Goal: Information Seeking & Learning: Learn about a topic

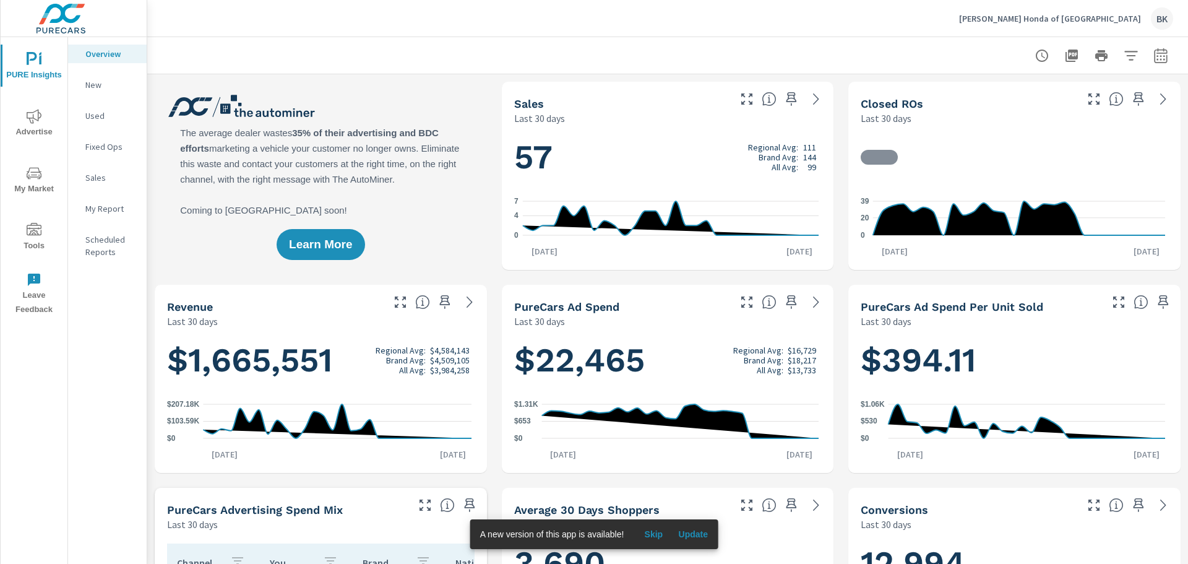
click at [103, 149] on p "Fixed Ops" at bounding box center [110, 146] width 51 height 12
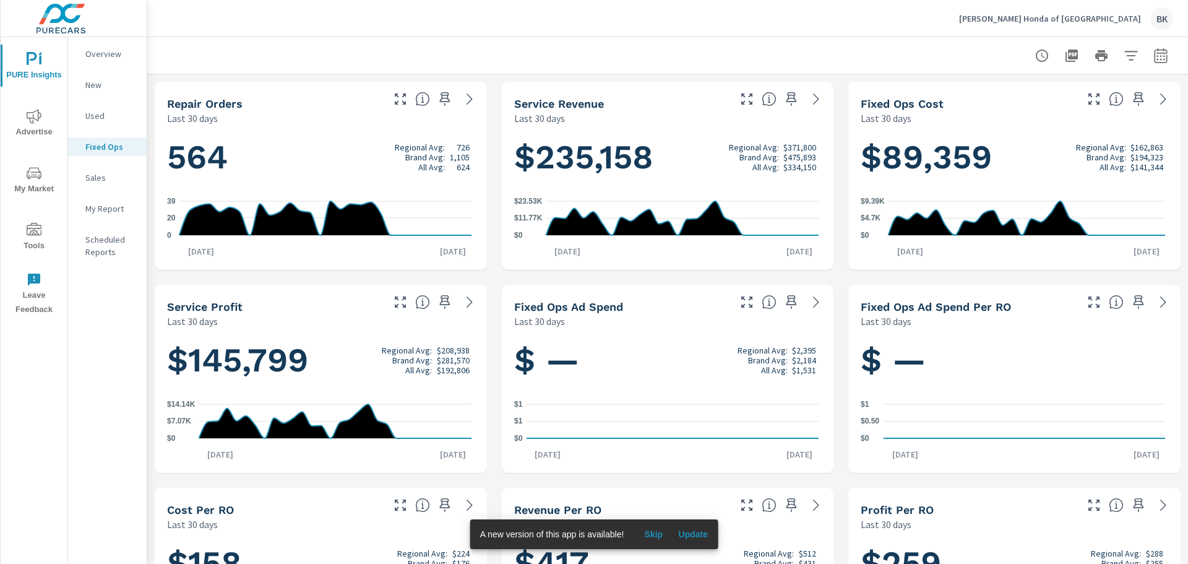
click at [31, 117] on icon "nav menu" at bounding box center [34, 116] width 15 height 15
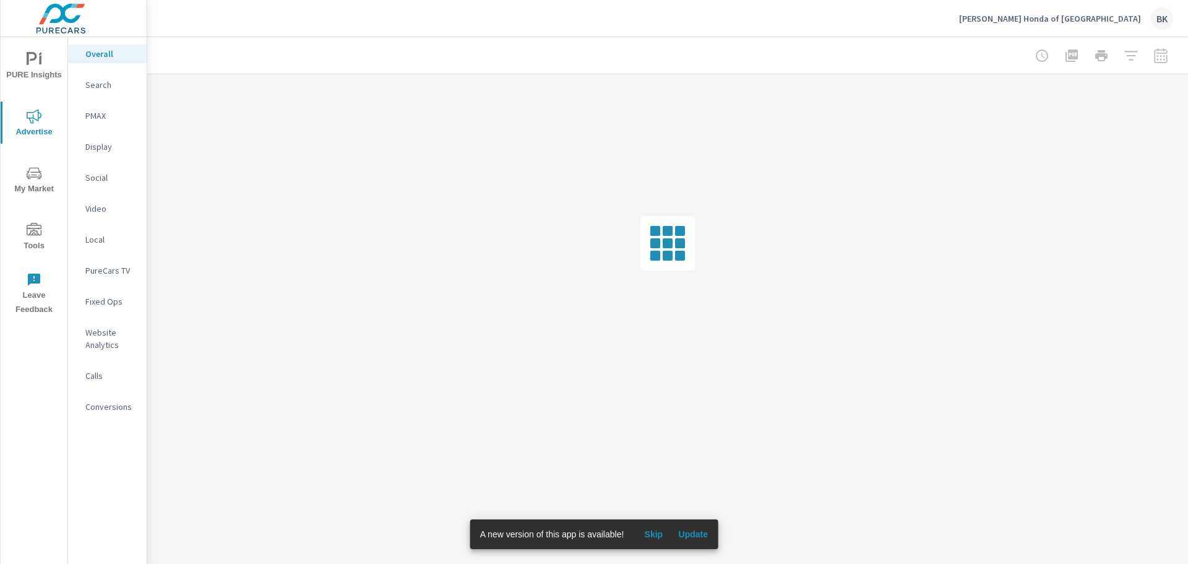
click at [103, 300] on p "Fixed Ops" at bounding box center [110, 301] width 51 height 12
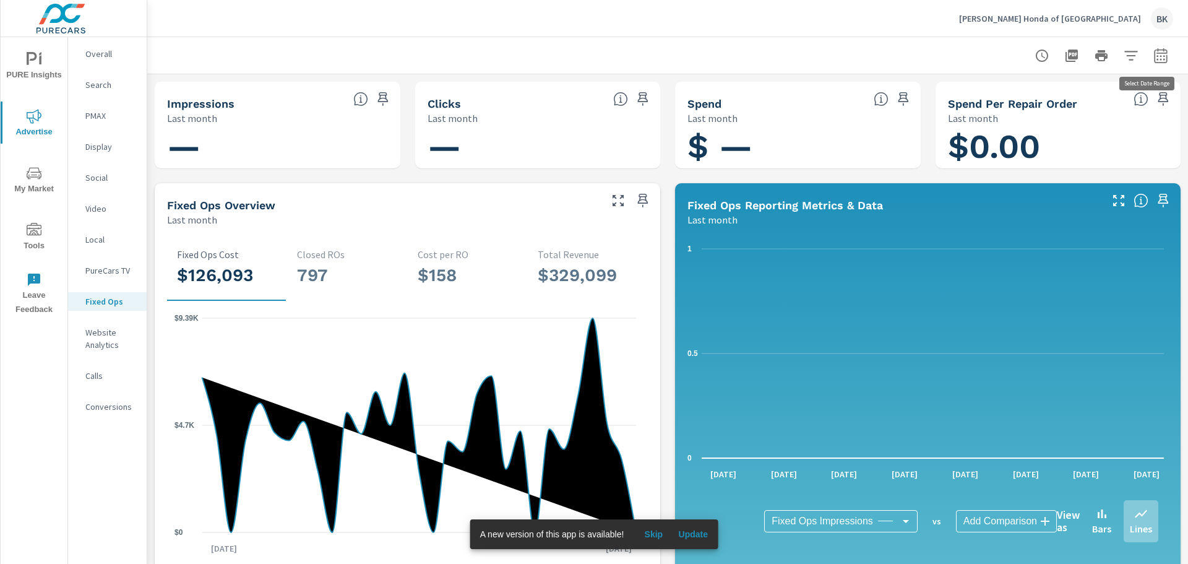
click at [1154, 61] on icon "button" at bounding box center [1161, 55] width 15 height 15
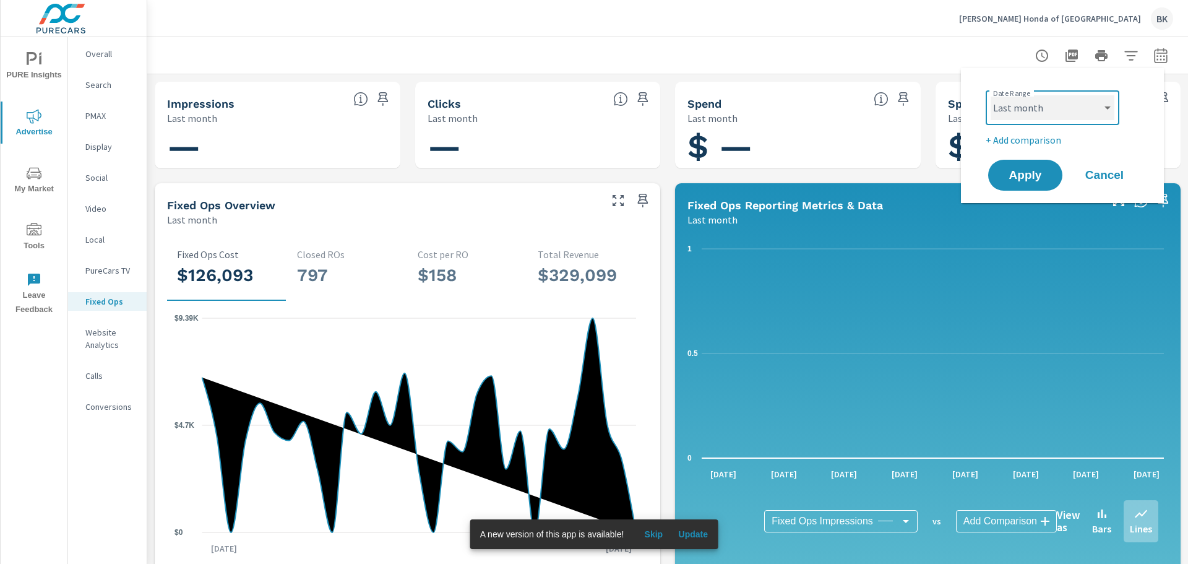
click at [1065, 106] on select "Custom [DATE] Last week Last 7 days Last 14 days Last 30 days Last 45 days Last…" at bounding box center [1053, 107] width 124 height 25
click at [991, 95] on select "Custom [DATE] Last week Last 7 days Last 14 days Last 30 days Last 45 days Last…" at bounding box center [1053, 107] width 124 height 25
select select "Last 180 days"
click at [1024, 170] on span "Apply" at bounding box center [1025, 176] width 51 height 12
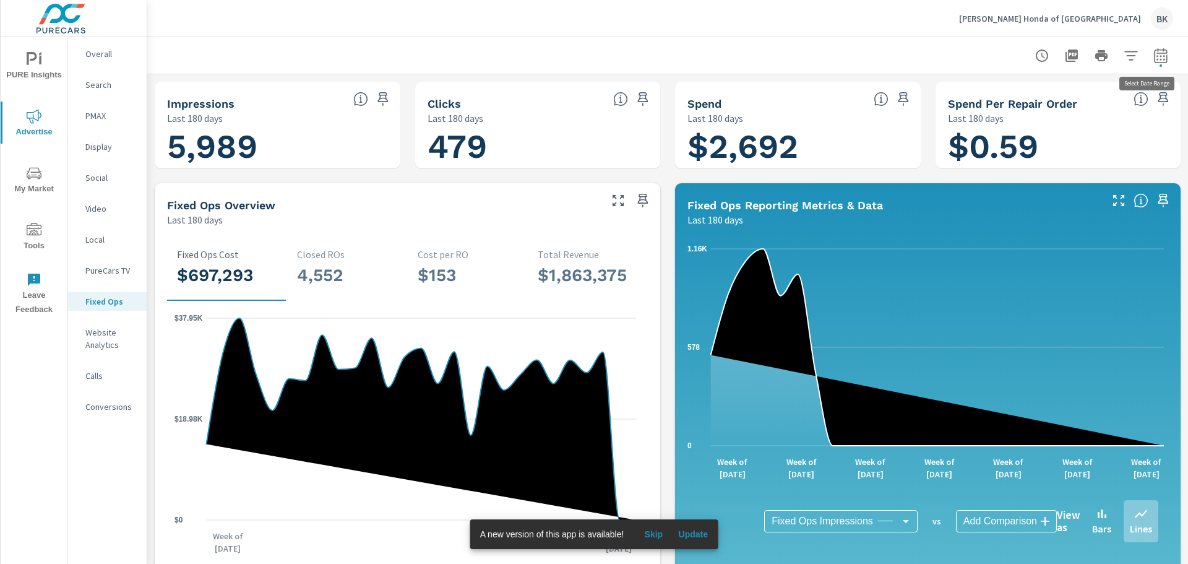
click at [1154, 50] on icon "button" at bounding box center [1160, 55] width 13 height 15
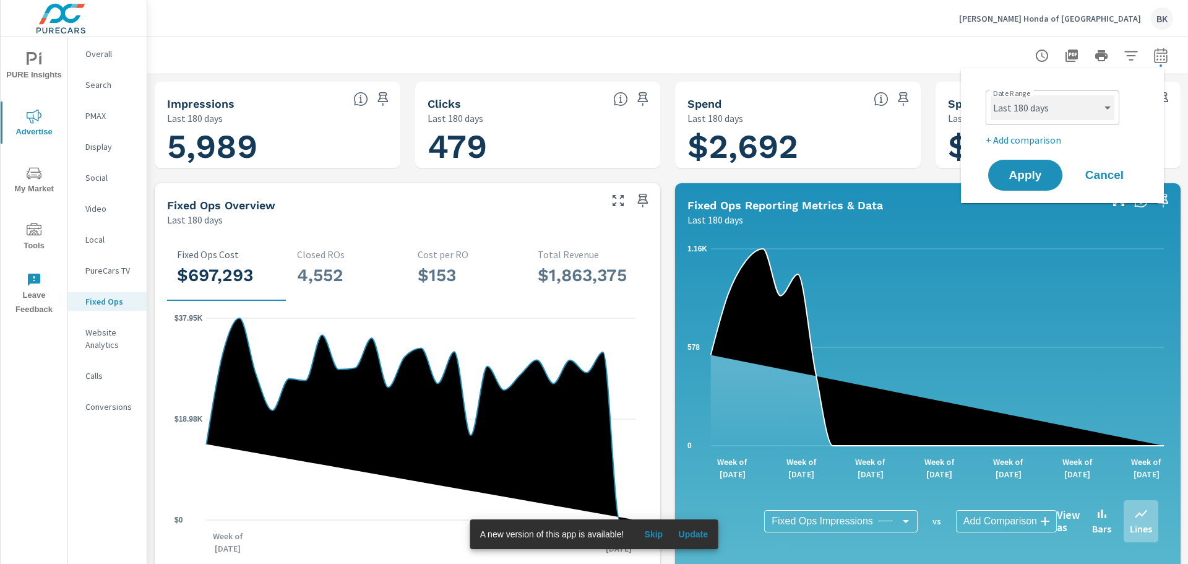
click at [1102, 107] on select "Custom [DATE] Last week Last 7 days Last 14 days Last 30 days Last 45 days Last…" at bounding box center [1053, 107] width 124 height 25
click at [991, 95] on select "Custom [DATE] Last week Last 7 days Last 14 days Last 30 days Last 45 days Last…" at bounding box center [1053, 107] width 124 height 25
select select "custom"
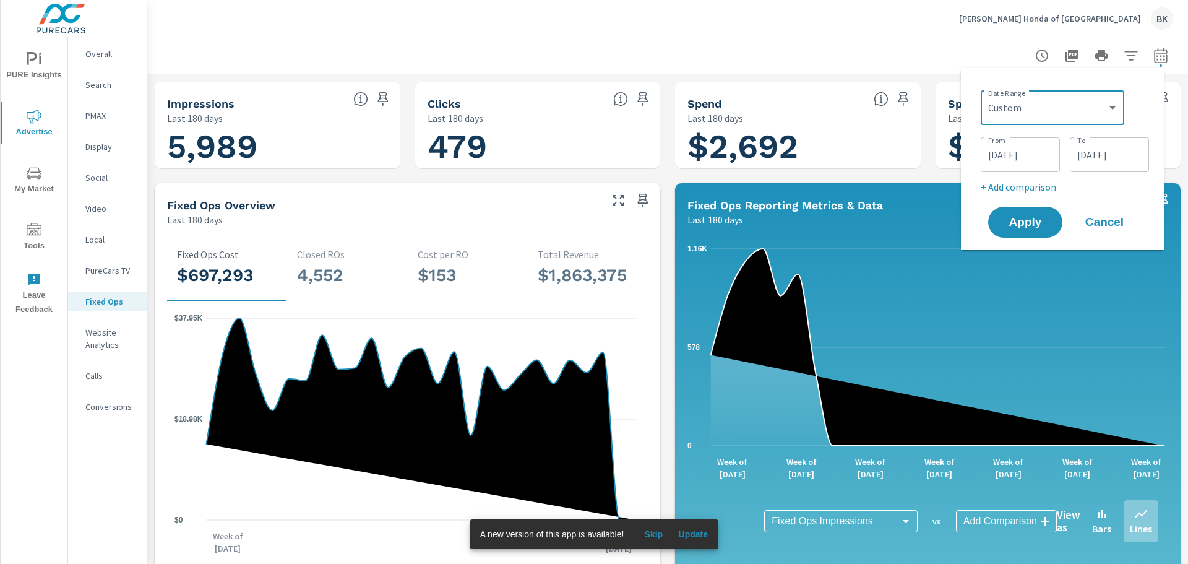
click at [994, 156] on input "[DATE]" at bounding box center [1020, 154] width 69 height 25
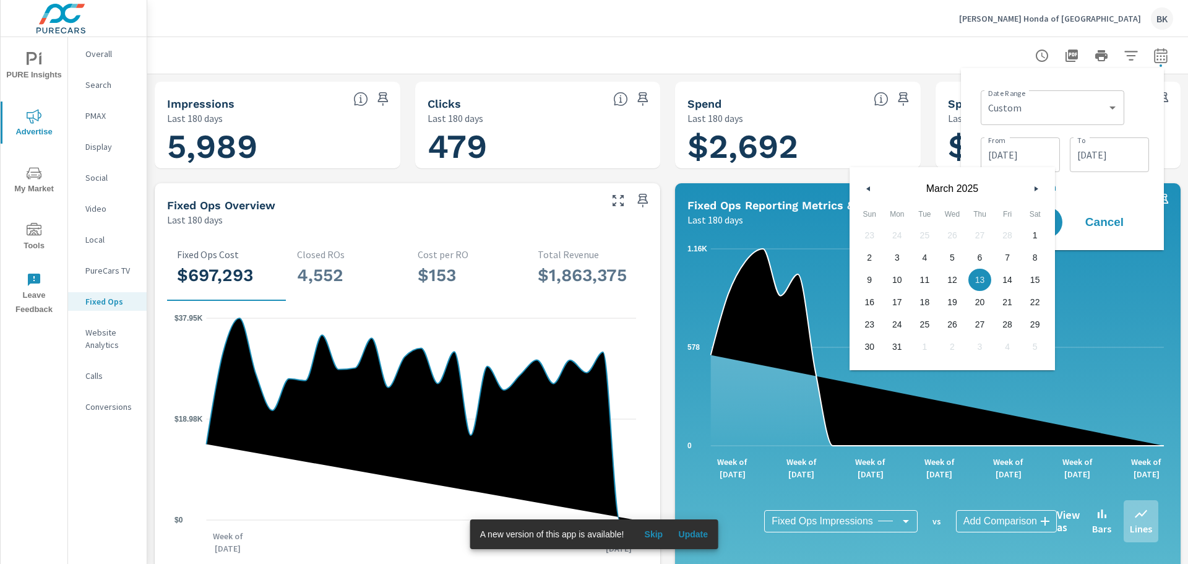
click at [1037, 186] on icon "button" at bounding box center [1038, 188] width 6 height 5
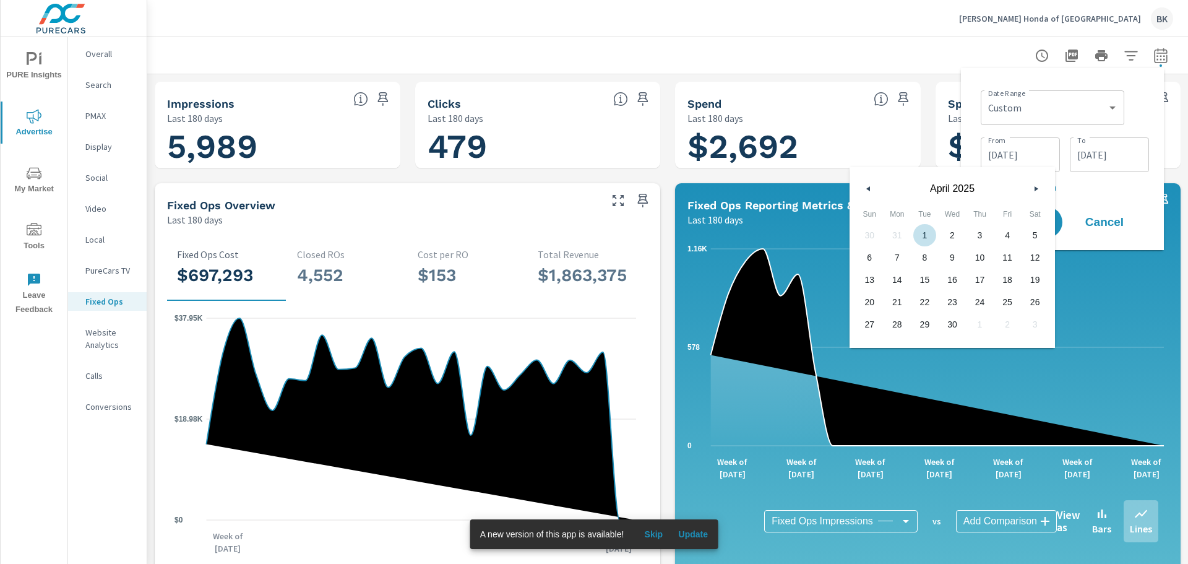
click at [924, 236] on span "1" at bounding box center [925, 235] width 28 height 16
click at [1039, 186] on icon "button" at bounding box center [1038, 188] width 6 height 5
click at [979, 234] on span "1" at bounding box center [980, 235] width 28 height 16
type input "[DATE]"
click at [1123, 156] on input "[DATE]" at bounding box center [1109, 154] width 69 height 25
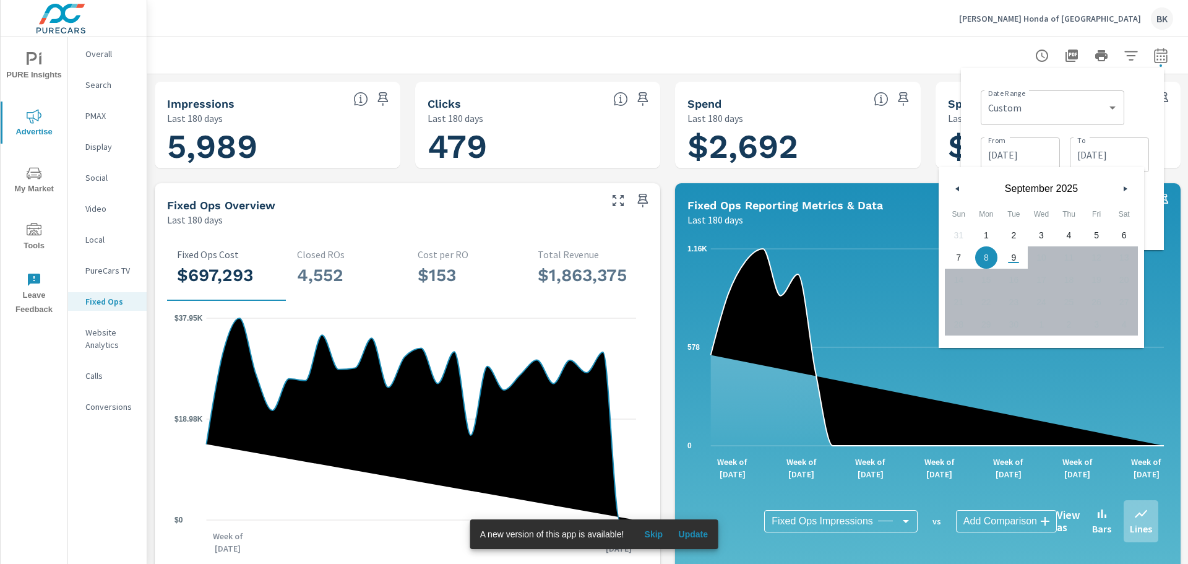
click at [959, 190] on icon "button" at bounding box center [956, 188] width 6 height 5
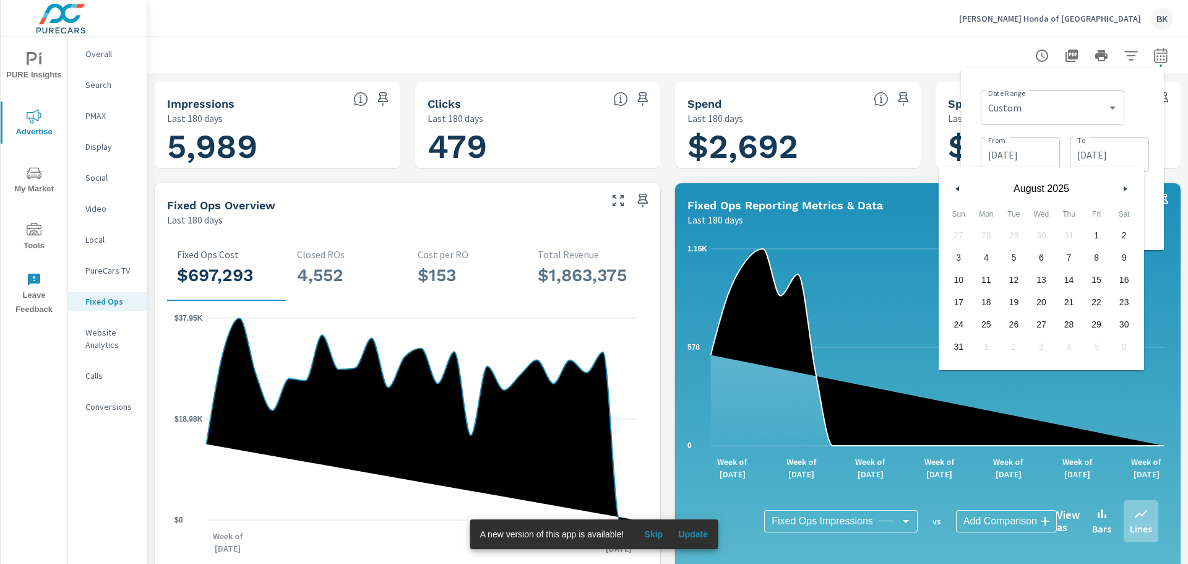
click at [959, 190] on icon "button" at bounding box center [956, 188] width 6 height 5
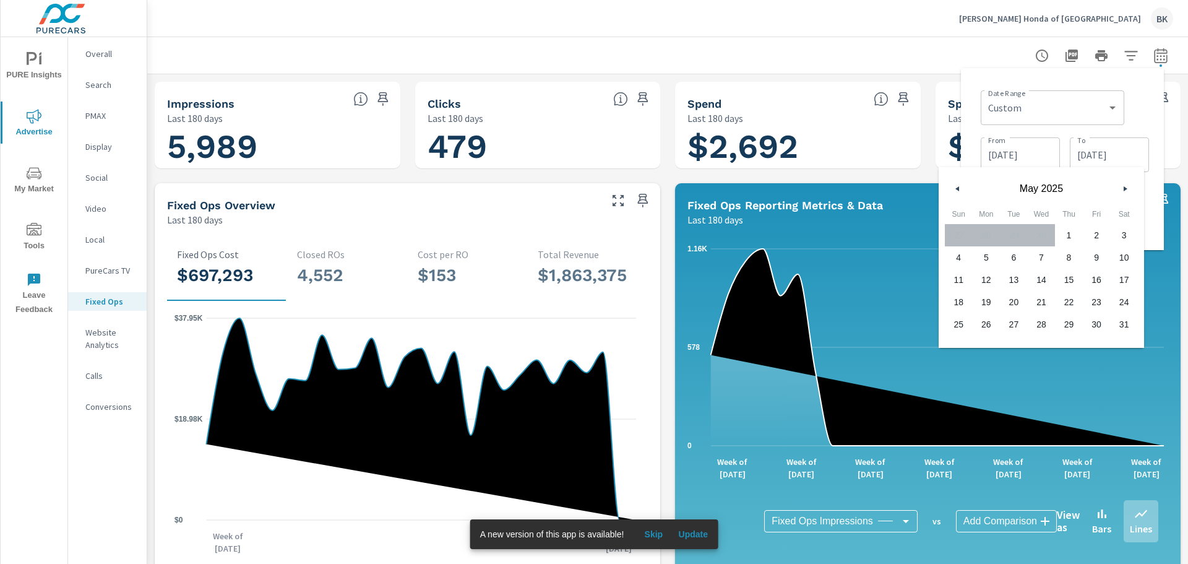
click at [1125, 321] on span "31" at bounding box center [1124, 324] width 28 height 16
type input "[DATE]"
click at [1151, 111] on div "Date Range Custom [DATE] Last week Last 7 days Last 14 days Last 30 days Last 4…" at bounding box center [1062, 159] width 183 height 162
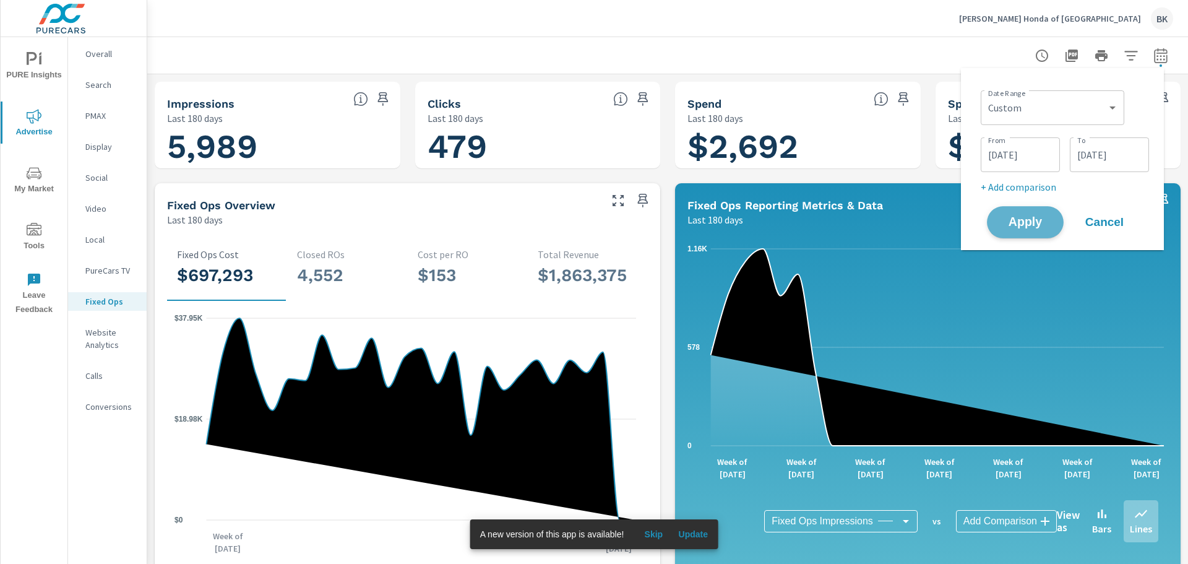
click at [1040, 224] on span "Apply" at bounding box center [1025, 223] width 51 height 12
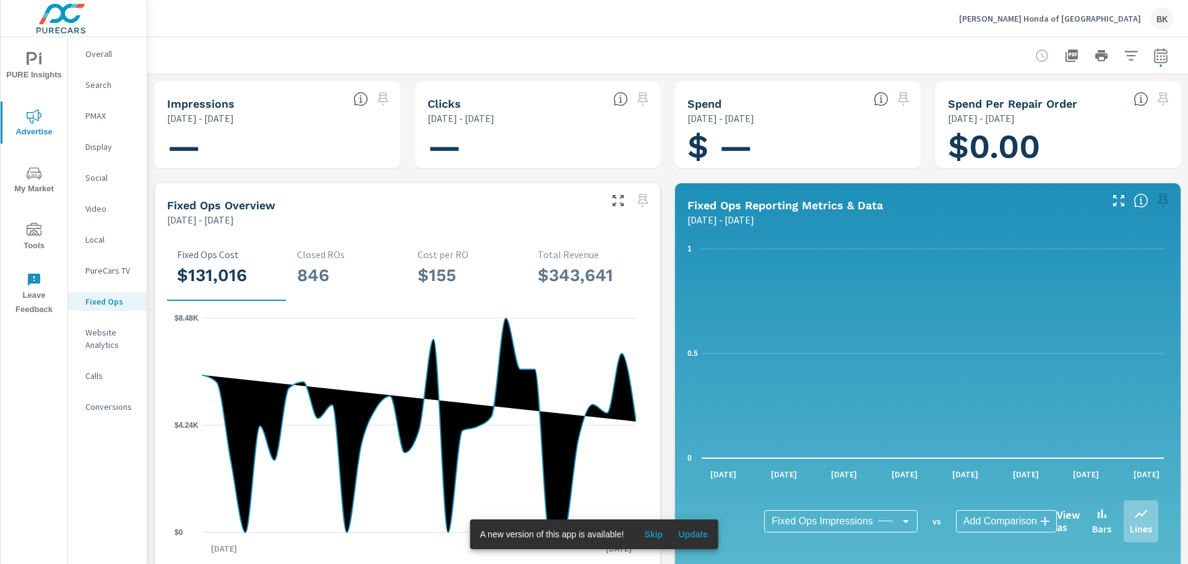
click at [1157, 56] on icon "button" at bounding box center [1161, 57] width 8 height 5
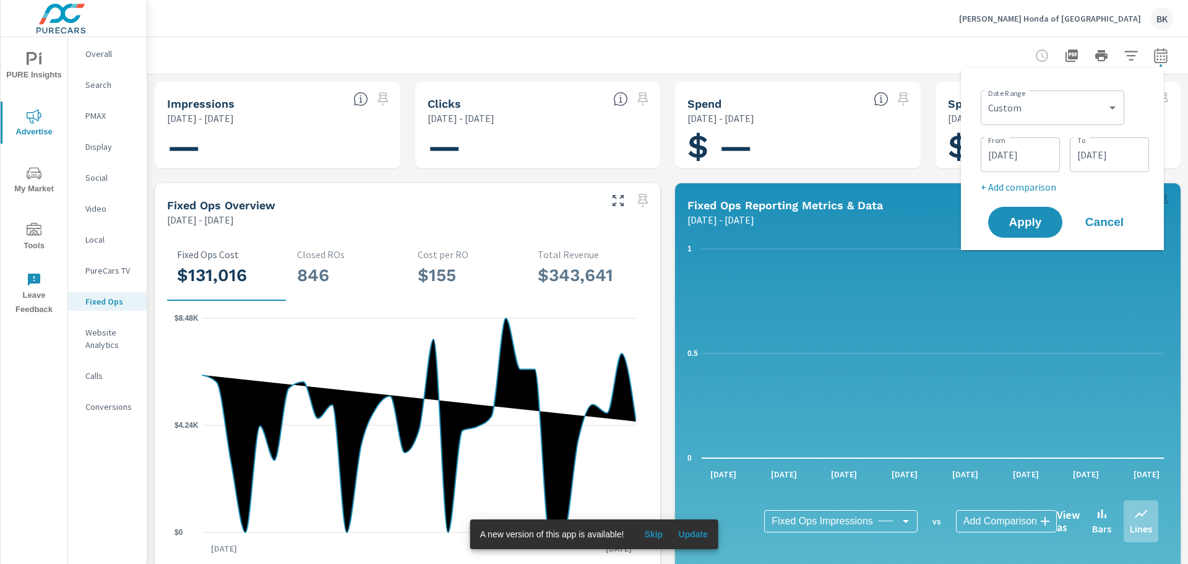
click at [1115, 155] on input "[DATE]" at bounding box center [1109, 154] width 69 height 25
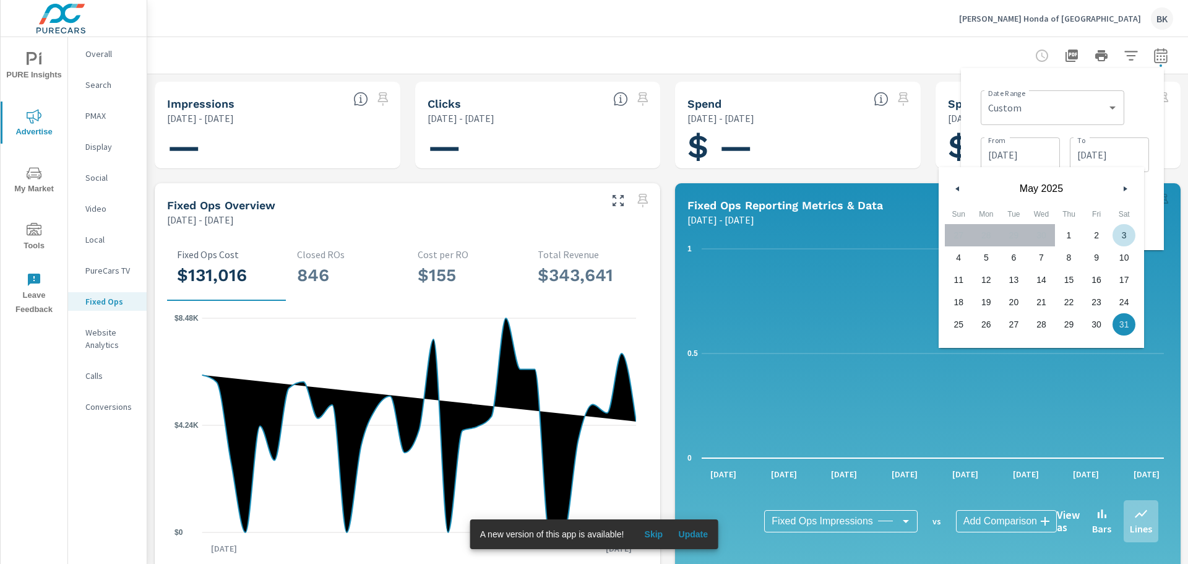
click at [1123, 188] on button "button" at bounding box center [1125, 188] width 15 height 15
click at [979, 322] on span "30" at bounding box center [987, 324] width 28 height 16
type input "[DATE]"
click at [1023, 142] on div "[DATE] From" at bounding box center [1020, 154] width 79 height 35
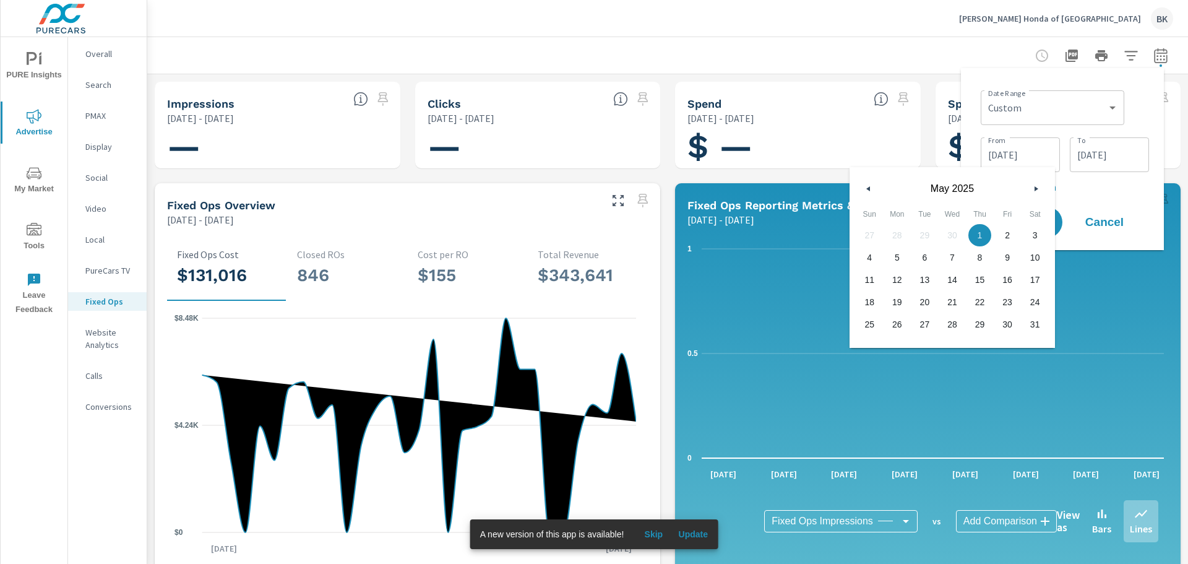
click at [1029, 196] on button "button" at bounding box center [1036, 188] width 15 height 15
click at [869, 233] on span "1" at bounding box center [870, 235] width 28 height 16
type input "[DATE]"
click at [1151, 102] on div "Date Range Custom [DATE] Last week Last 7 days Last 14 days Last 30 days Last 4…" at bounding box center [1062, 159] width 183 height 162
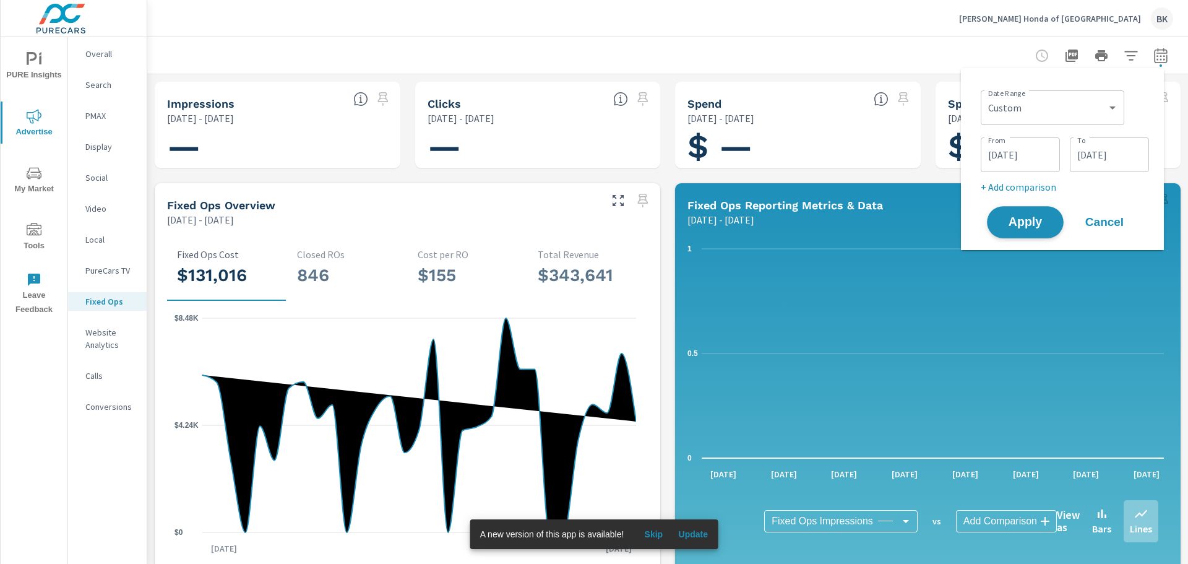
click at [1020, 220] on span "Apply" at bounding box center [1025, 223] width 51 height 12
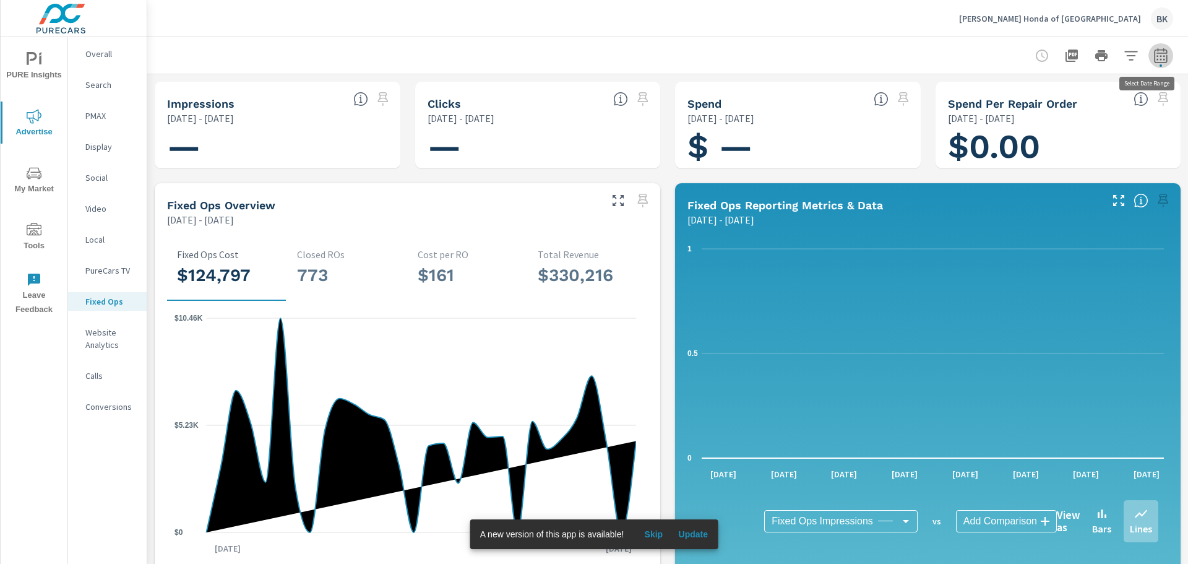
click at [1154, 53] on icon "button" at bounding box center [1160, 55] width 13 height 15
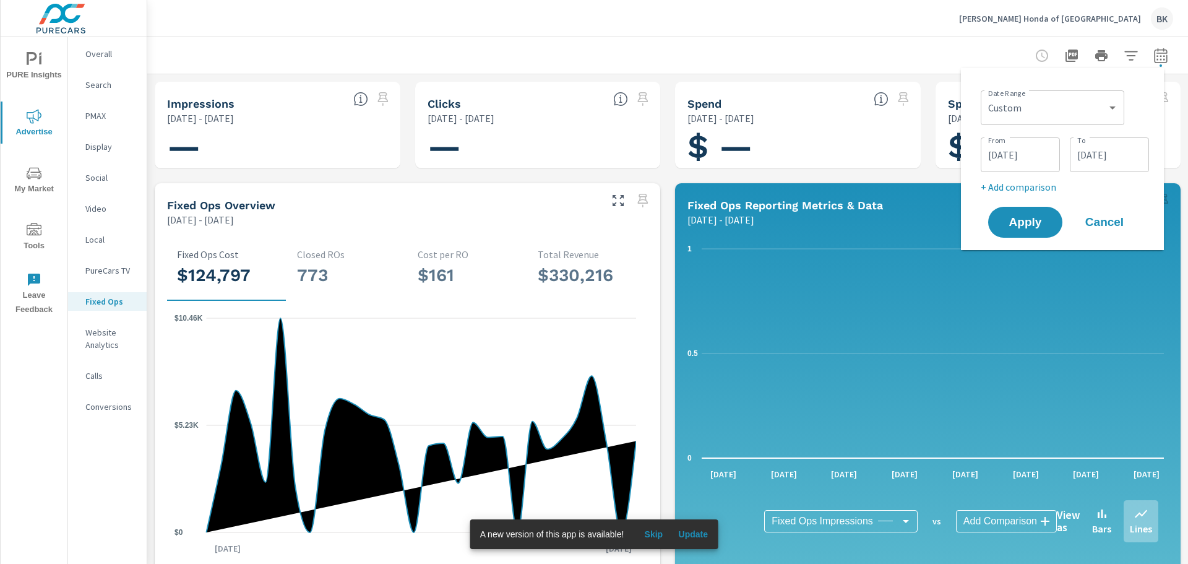
click at [1131, 159] on input "[DATE]" at bounding box center [1109, 154] width 69 height 25
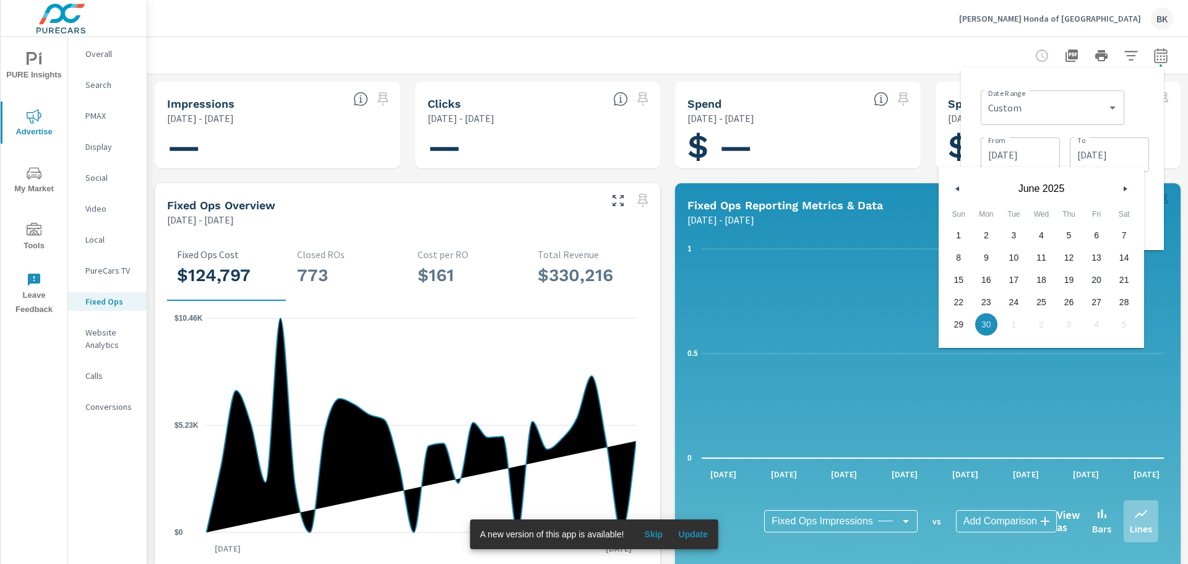
click at [1127, 188] on icon "button" at bounding box center [1127, 188] width 6 height 5
click at [1063, 330] on span "31" at bounding box center [1069, 324] width 28 height 16
type input "[DATE]"
click at [1020, 155] on input "[DATE]" at bounding box center [1020, 154] width 69 height 25
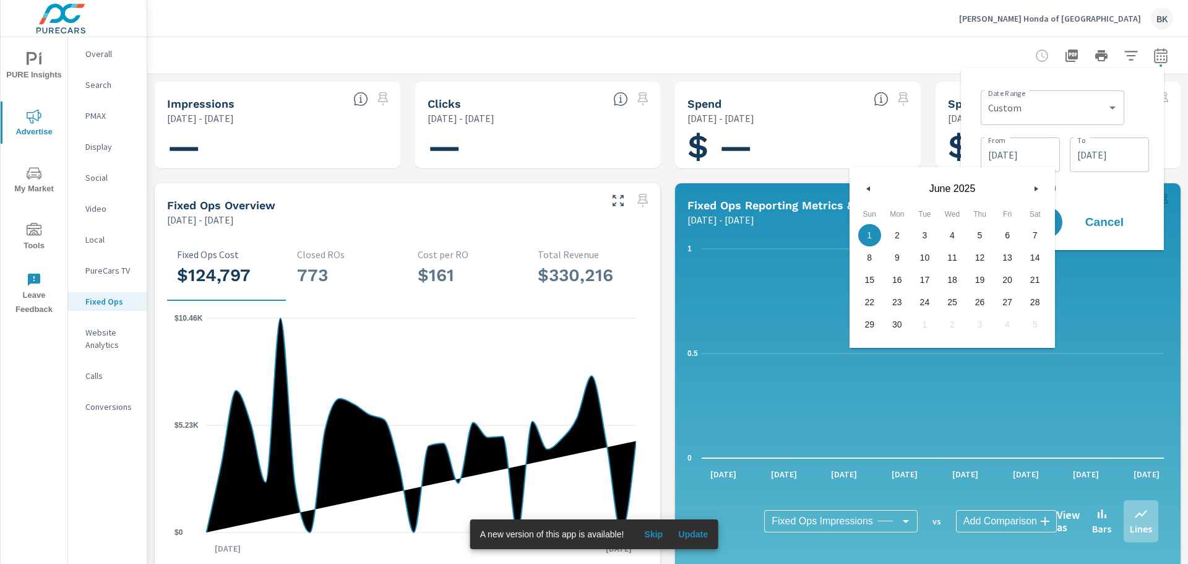
click at [1032, 192] on button "button" at bounding box center [1036, 188] width 15 height 15
click at [923, 235] on span "1" at bounding box center [925, 235] width 28 height 16
type input "[DATE]"
click at [1073, 181] on p "+ Add comparison" at bounding box center [1065, 186] width 168 height 15
select select "Previous period"
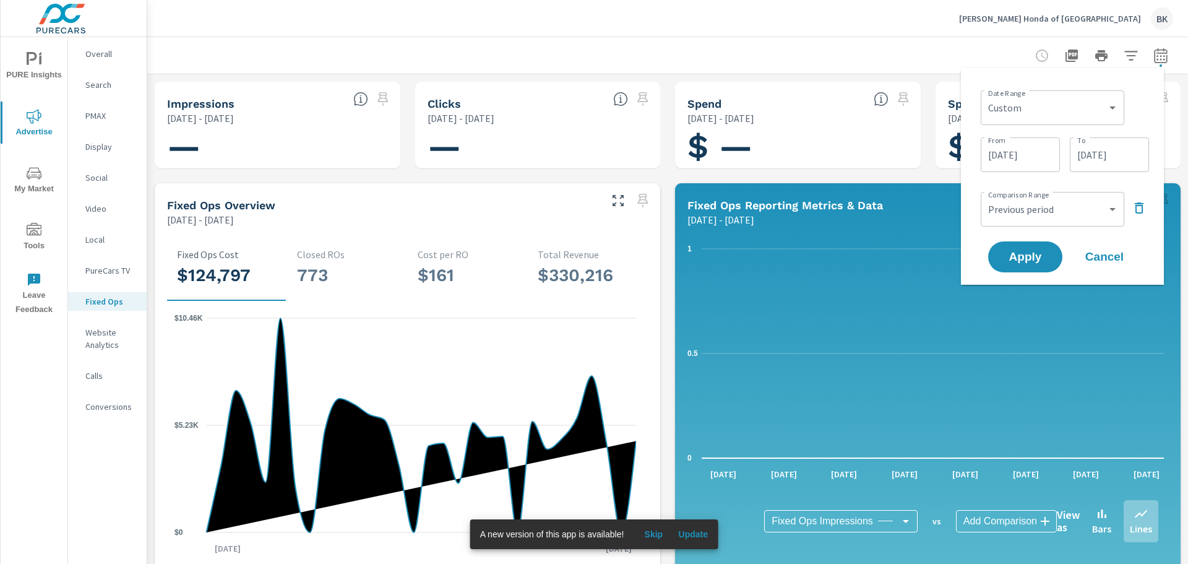
click at [1135, 207] on icon "button" at bounding box center [1139, 208] width 15 height 15
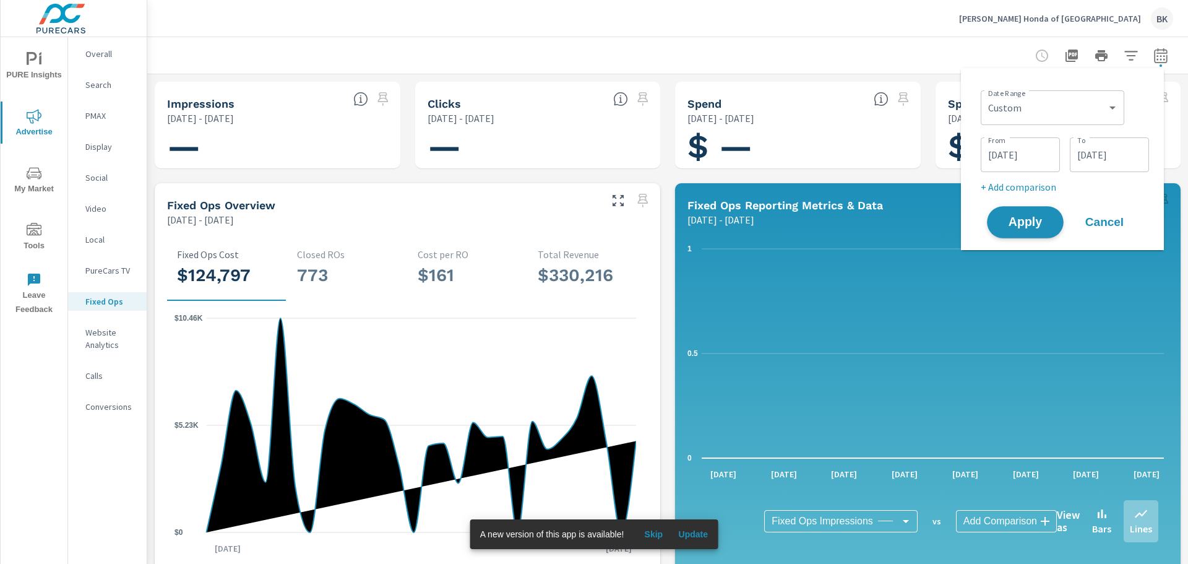
click at [1037, 223] on span "Apply" at bounding box center [1025, 223] width 51 height 12
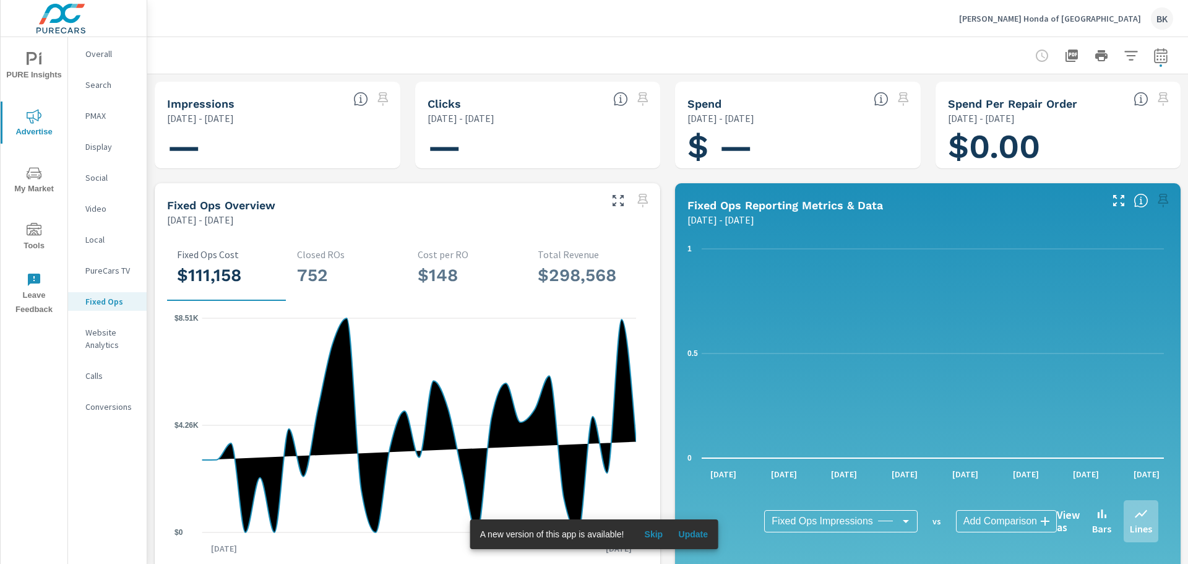
click at [94, 84] on p "Search" at bounding box center [110, 85] width 51 height 12
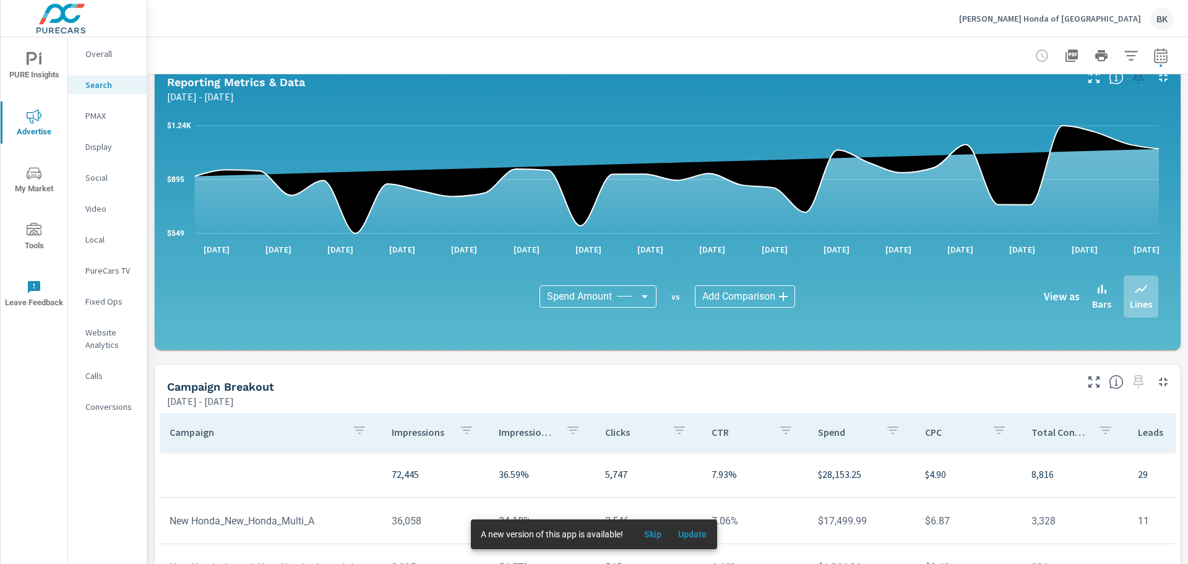
scroll to position [818, 0]
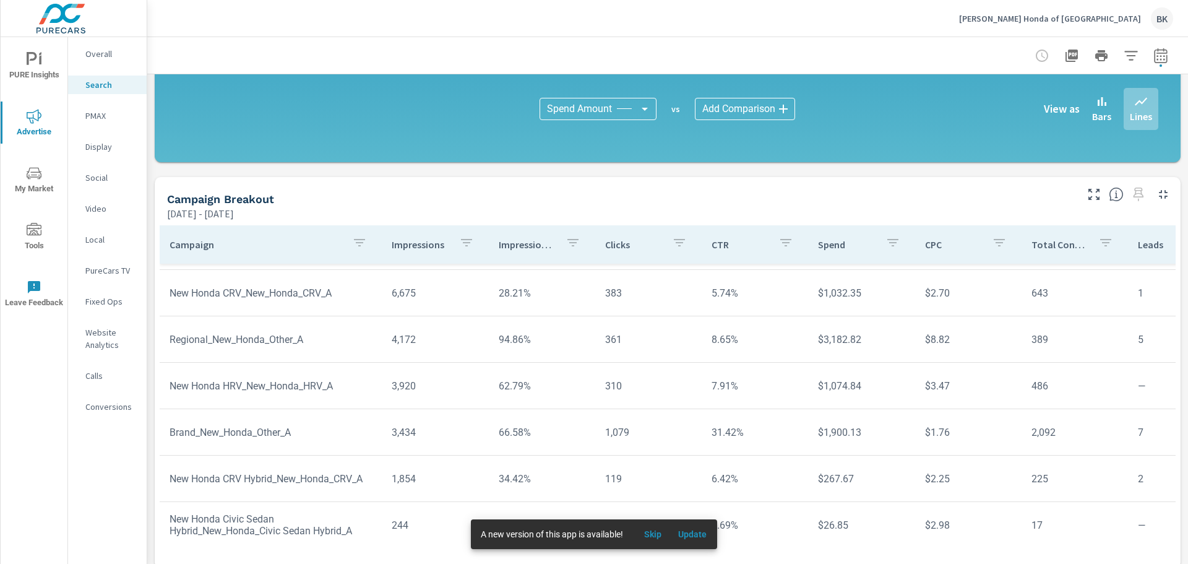
scroll to position [186, 0]
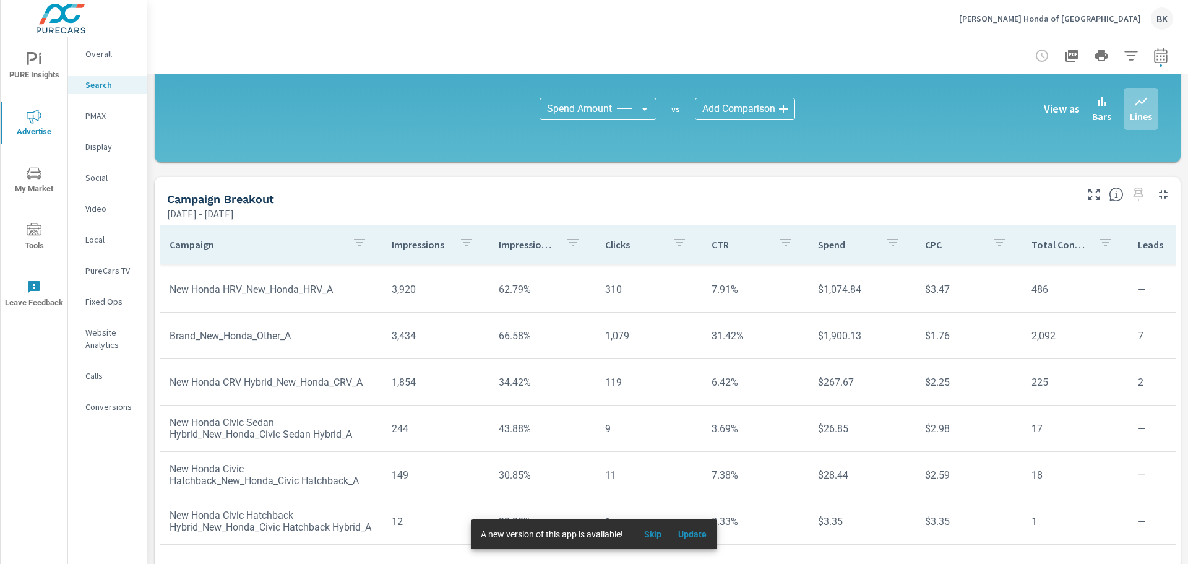
scroll to position [293, 0]
click at [1157, 53] on icon "button" at bounding box center [1160, 55] width 13 height 15
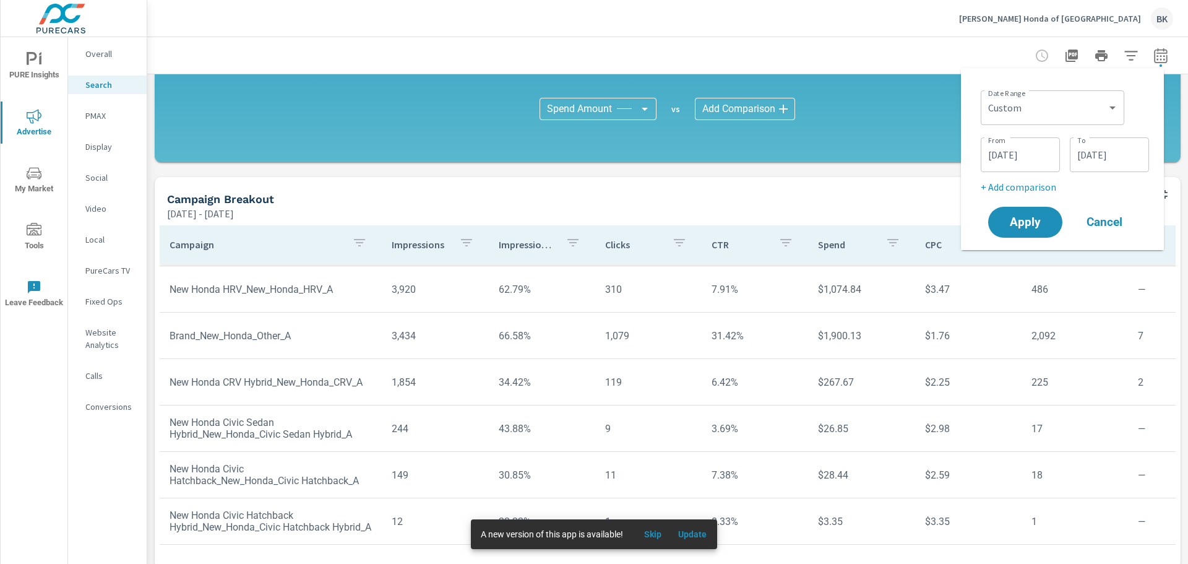
click at [1029, 150] on input "[DATE]" at bounding box center [1020, 154] width 69 height 25
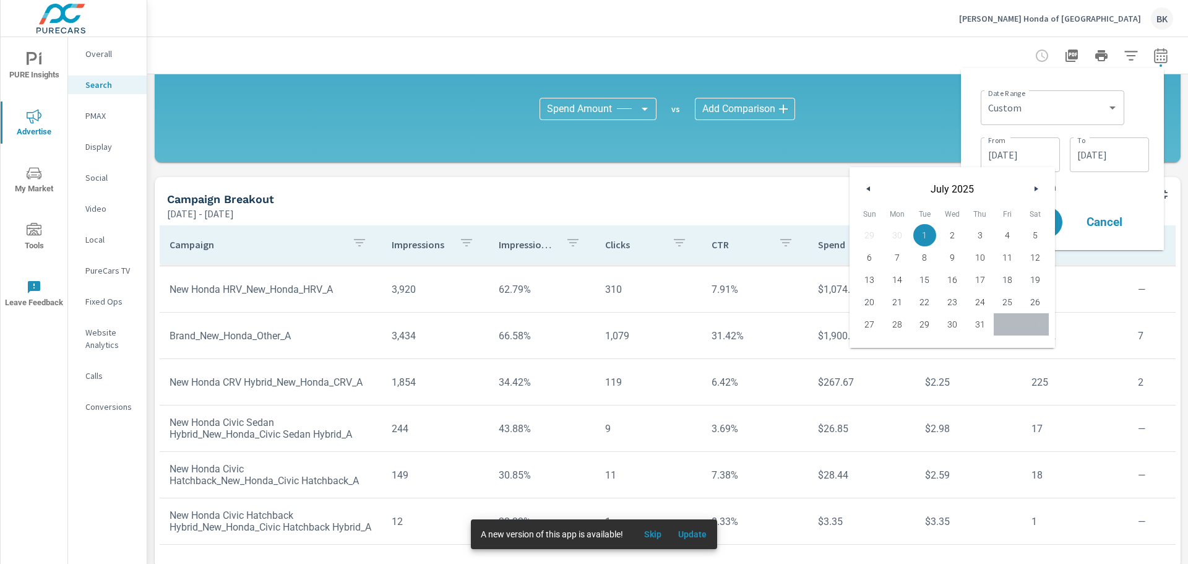
click at [869, 188] on icon "button" at bounding box center [867, 188] width 6 height 5
click at [1040, 187] on icon "button" at bounding box center [1038, 188] width 6 height 5
click at [861, 190] on div "[DATE]" at bounding box center [952, 185] width 205 height 37
click at [867, 186] on button "button" at bounding box center [869, 188] width 15 height 15
drag, startPoint x: 863, startPoint y: 236, endPoint x: 1006, endPoint y: 188, distance: 150.5
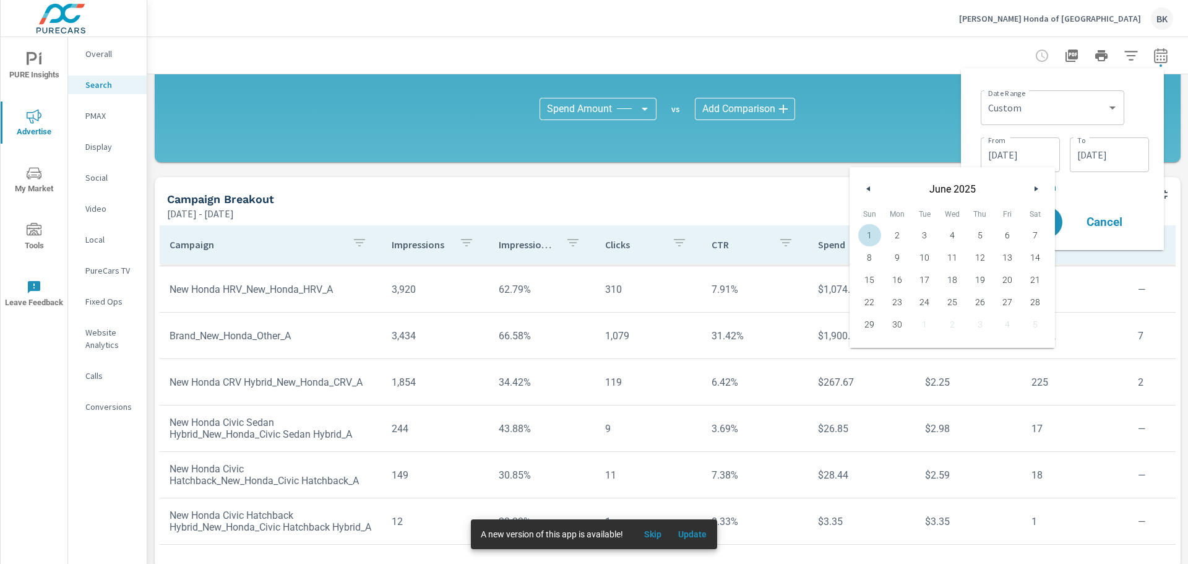
click at [865, 236] on span "1" at bounding box center [870, 235] width 28 height 16
type input "[DATE]"
click at [1134, 150] on input "[DATE]" at bounding box center [1109, 154] width 69 height 25
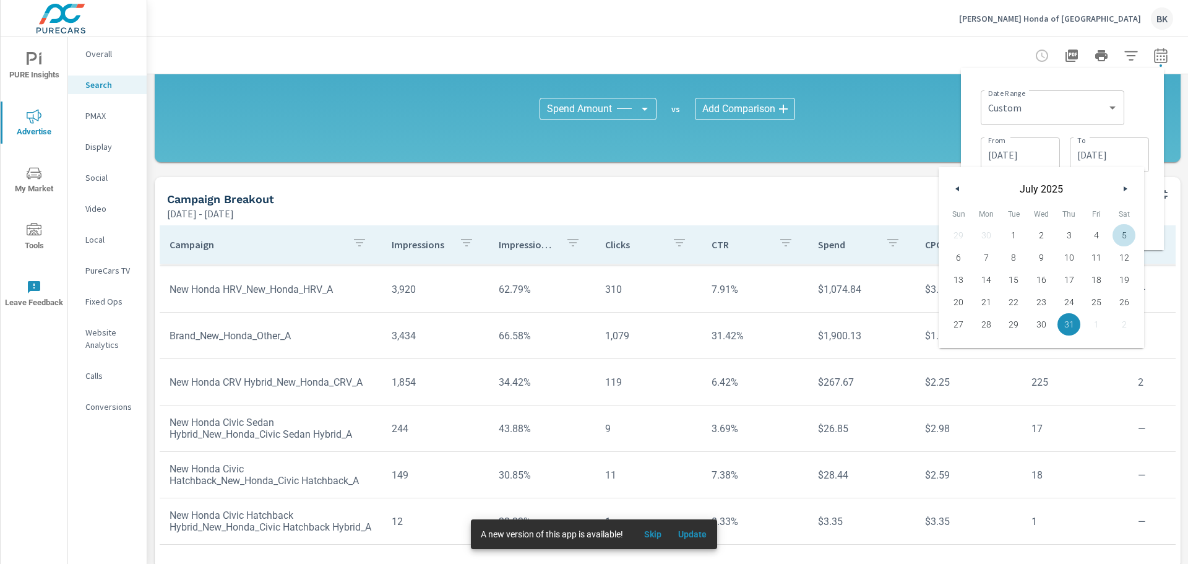
click at [1124, 187] on icon "button" at bounding box center [1127, 188] width 6 height 5
click at [951, 342] on span "31" at bounding box center [959, 347] width 28 height 16
type input "[DATE]"
click at [1001, 66] on div at bounding box center [667, 55] width 1011 height 37
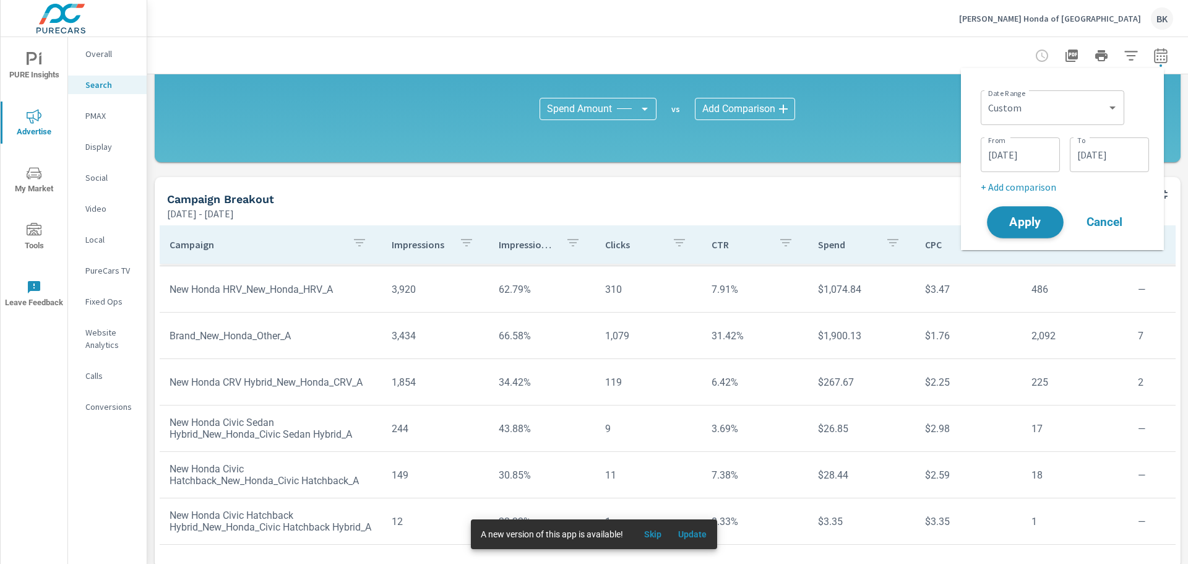
click at [1021, 217] on span "Apply" at bounding box center [1025, 223] width 51 height 12
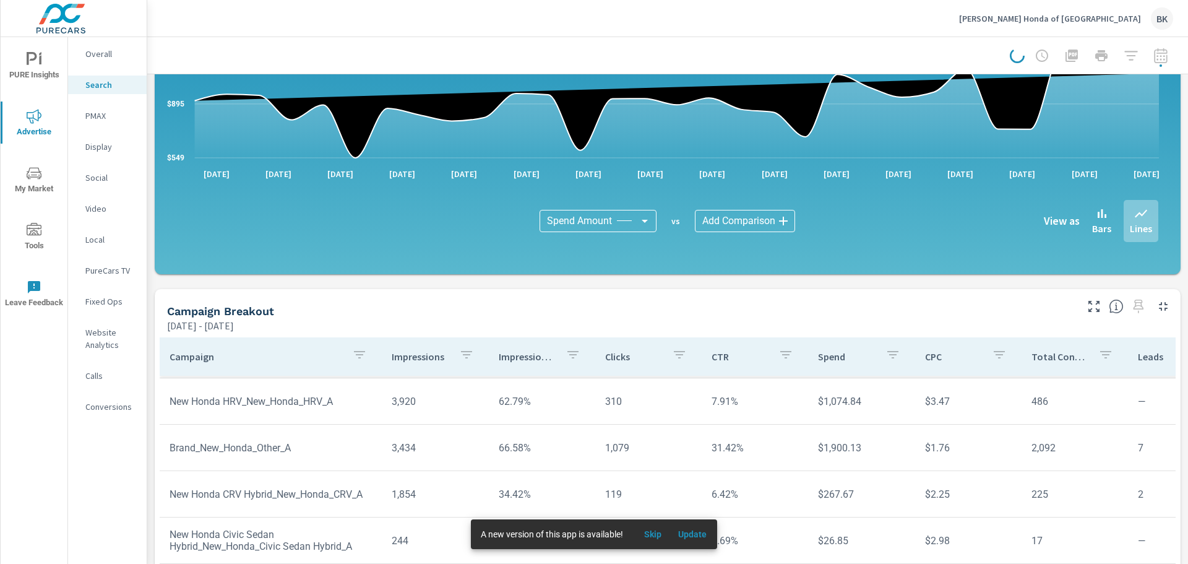
scroll to position [644, 0]
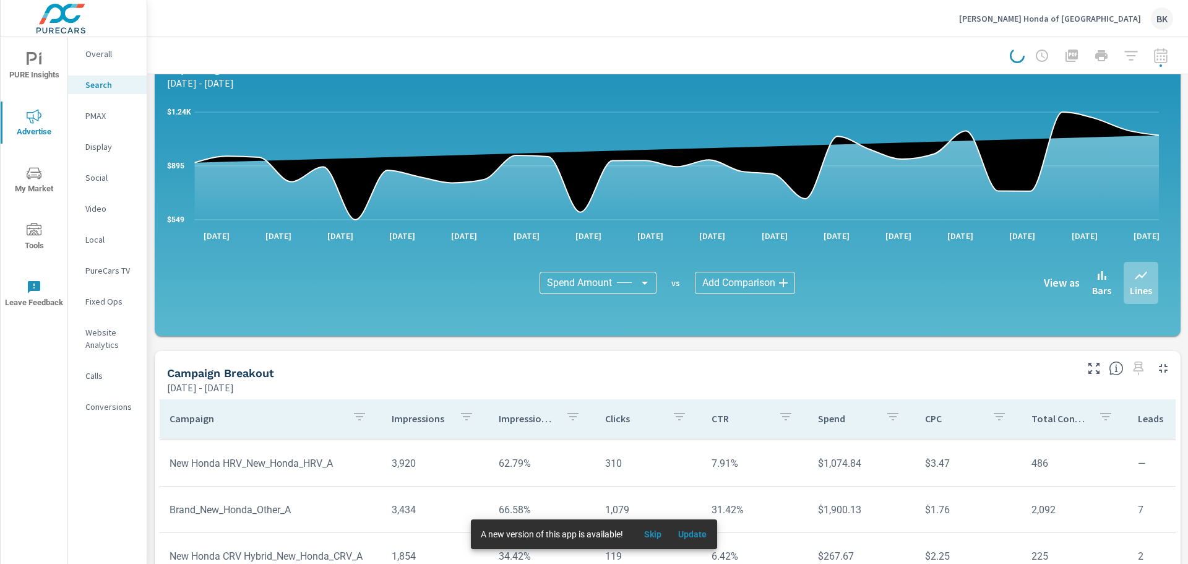
click at [101, 297] on p "Fixed Ops" at bounding box center [110, 301] width 51 height 12
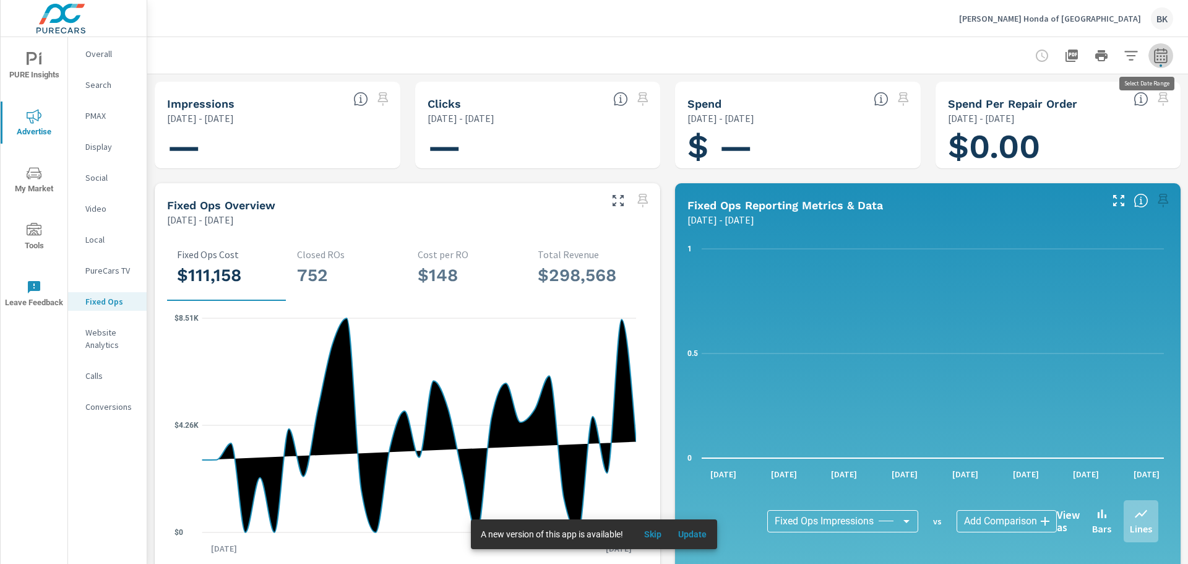
click at [1160, 56] on button "button" at bounding box center [1161, 55] width 25 height 25
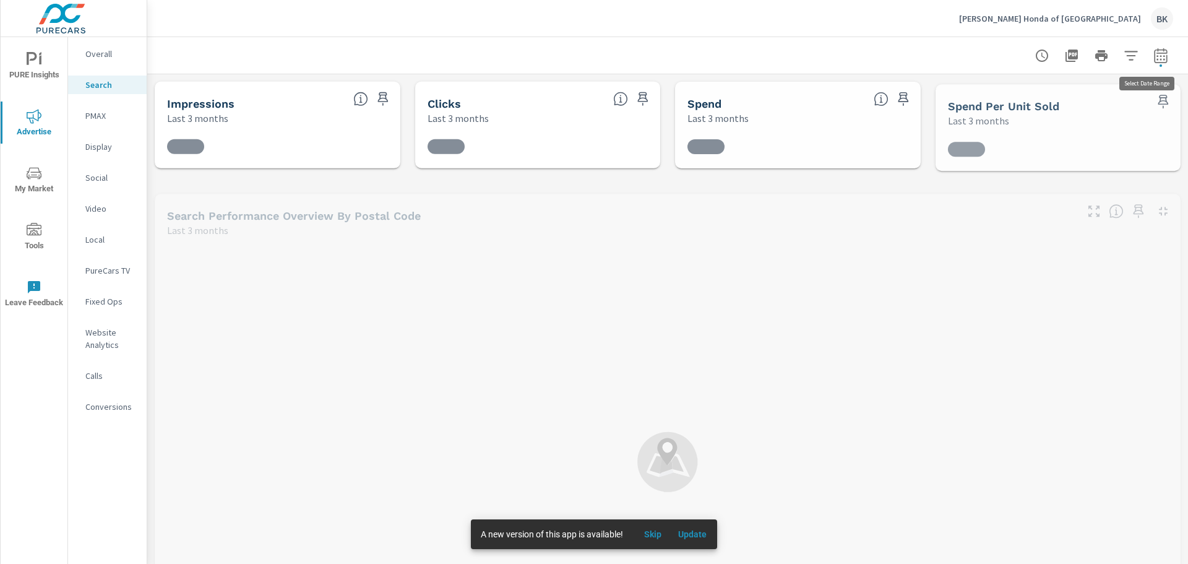
click at [1160, 56] on button "button" at bounding box center [1161, 55] width 25 height 25
select select "Last 3 months"
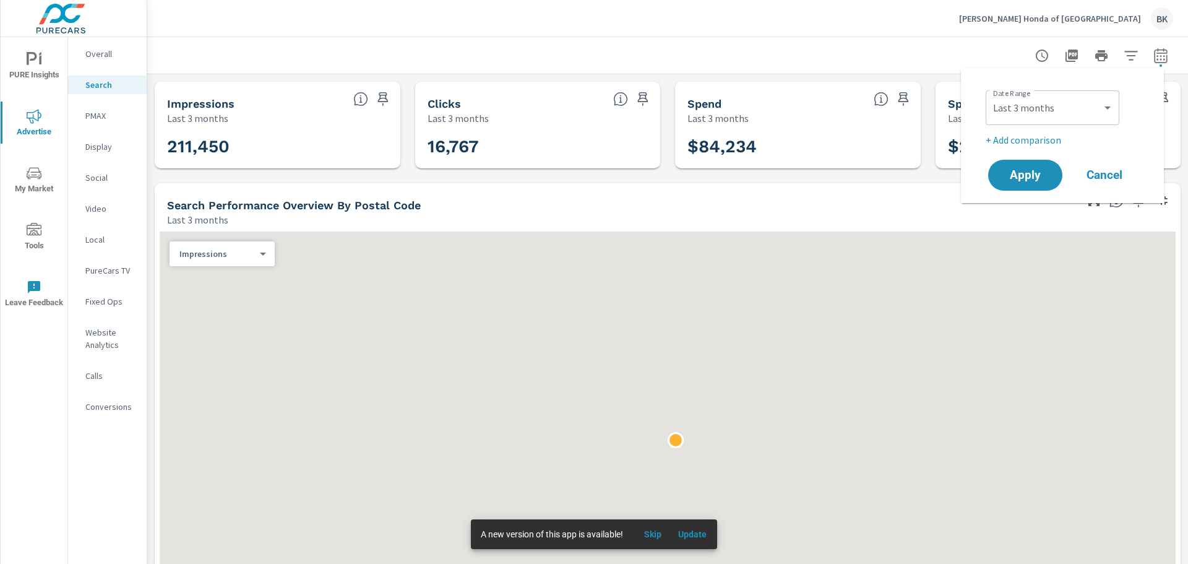
scroll to position [279, 0]
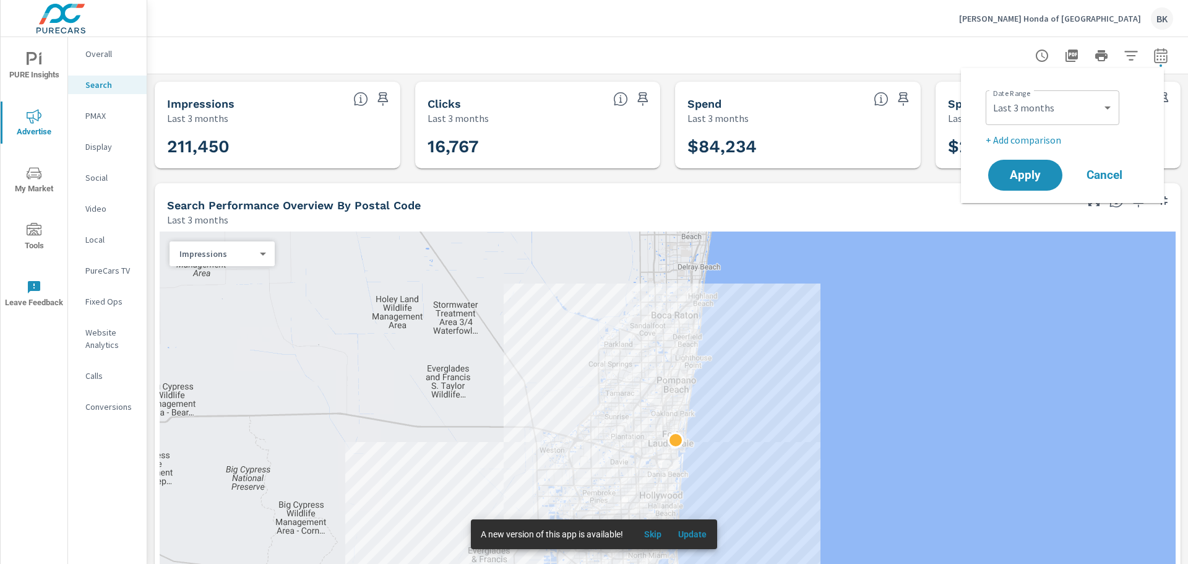
click at [1160, 56] on button "button" at bounding box center [1161, 55] width 25 height 25
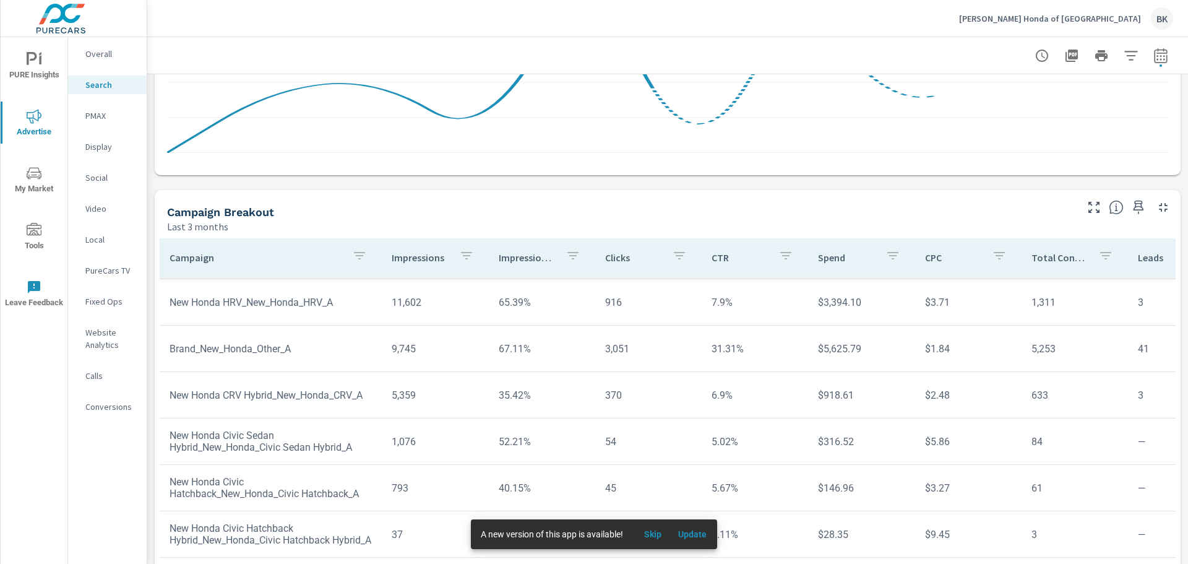
scroll to position [830, 0]
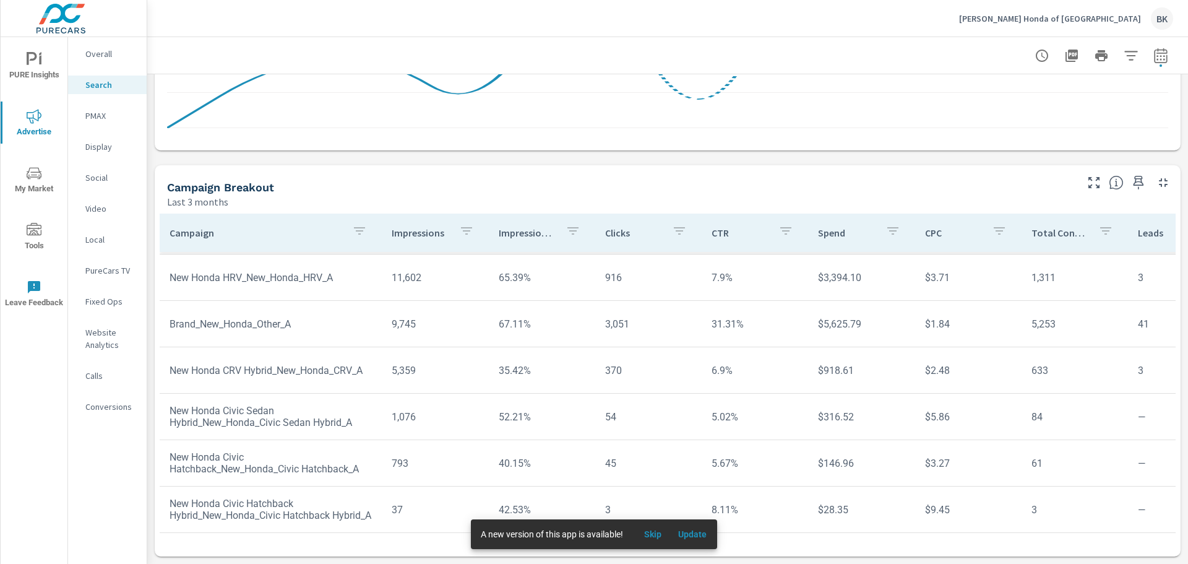
scroll to position [293, 0]
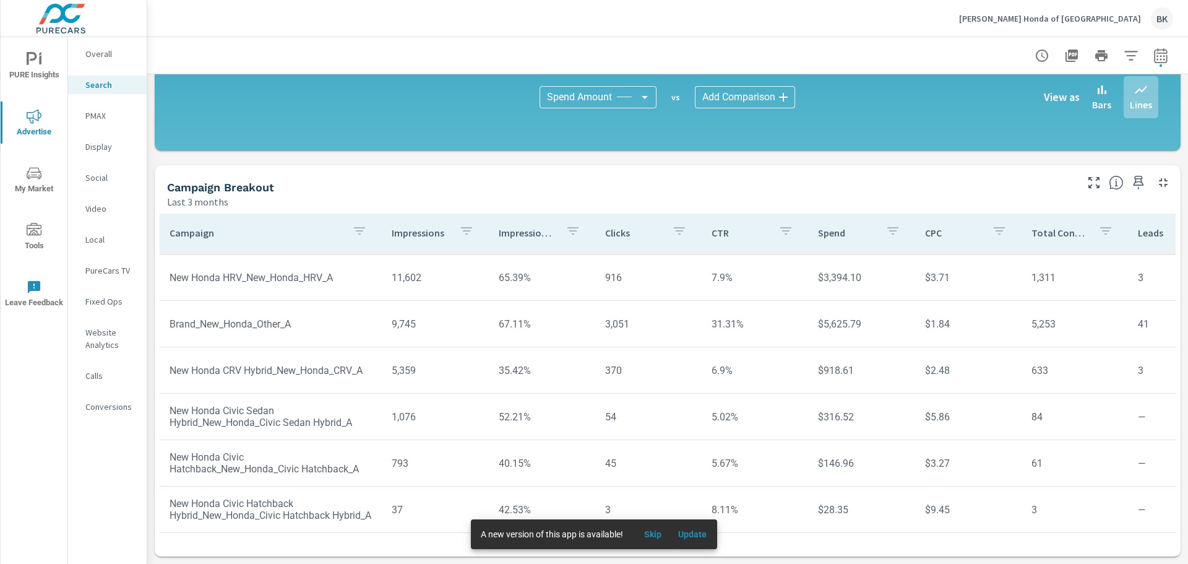
click at [108, 301] on p "Fixed Ops" at bounding box center [110, 301] width 51 height 12
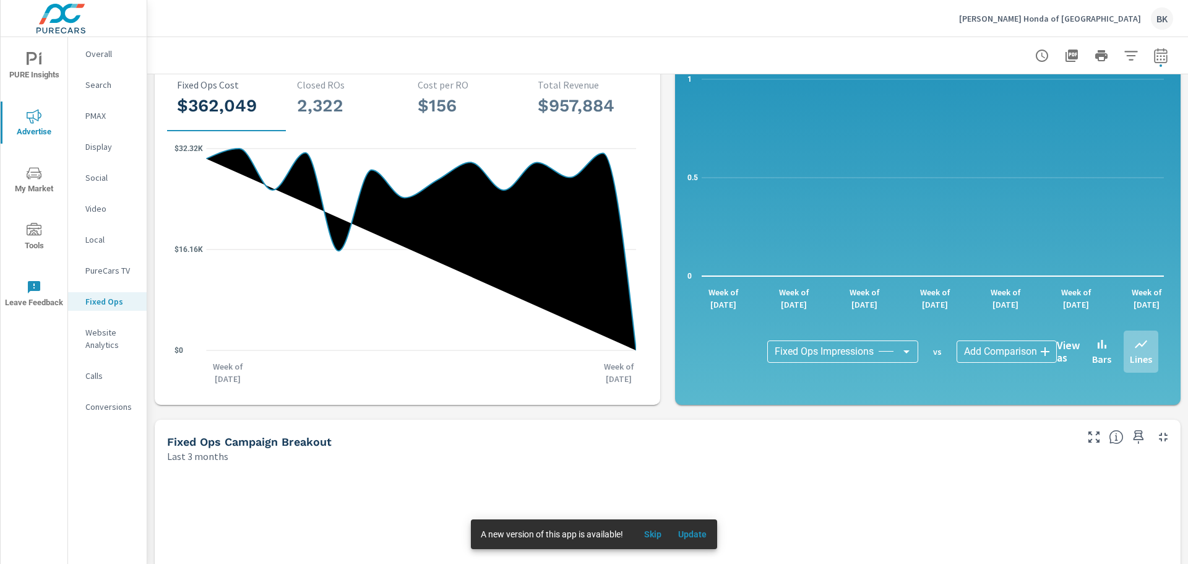
scroll to position [424, 0]
